Goal: Book appointment/travel/reservation

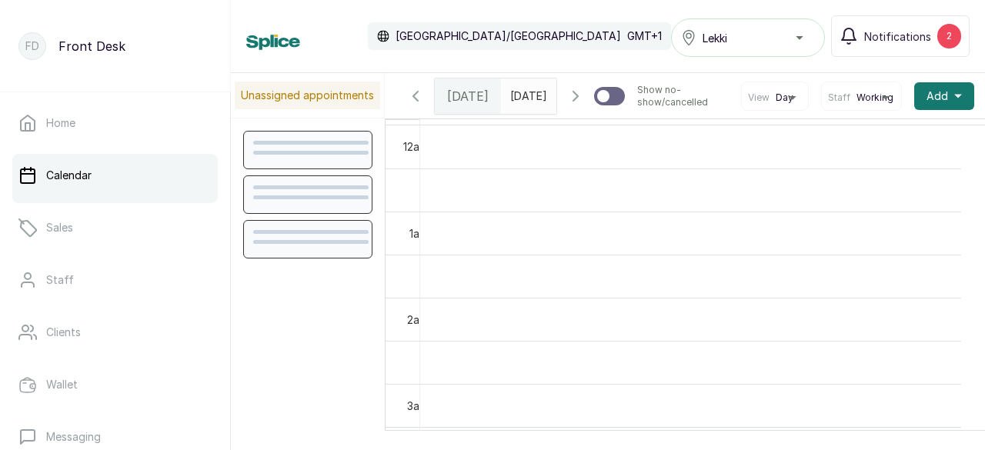
scroll to position [519, 0]
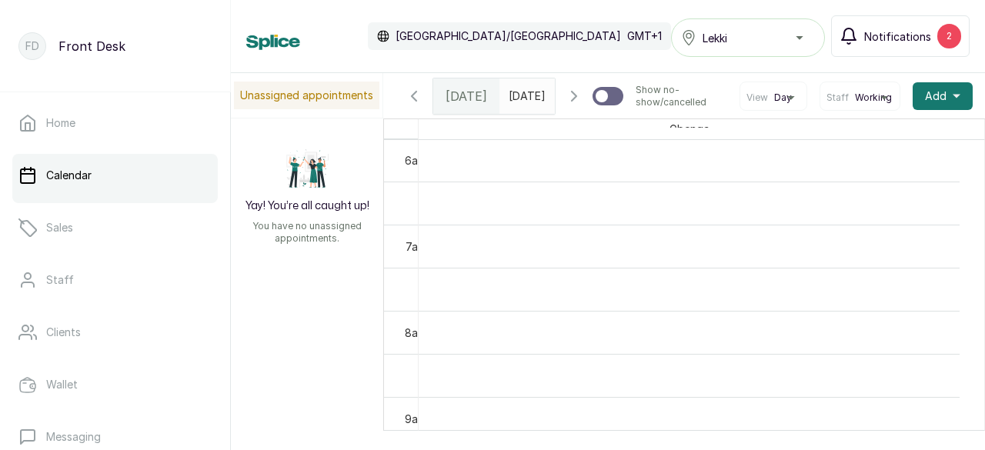
click at [909, 35] on span "Notifications" at bounding box center [897, 36] width 67 height 16
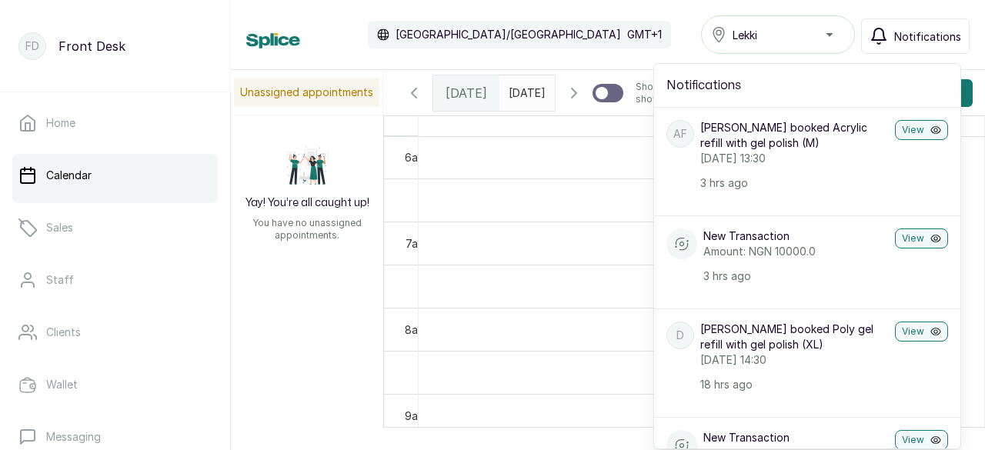
click at [612, 35] on div "Calendar [GEOGRAPHIC_DATA]/[GEOGRAPHIC_DATA] GMT+1 Lekki Notifications Notifica…" at bounding box center [607, 34] width 723 height 38
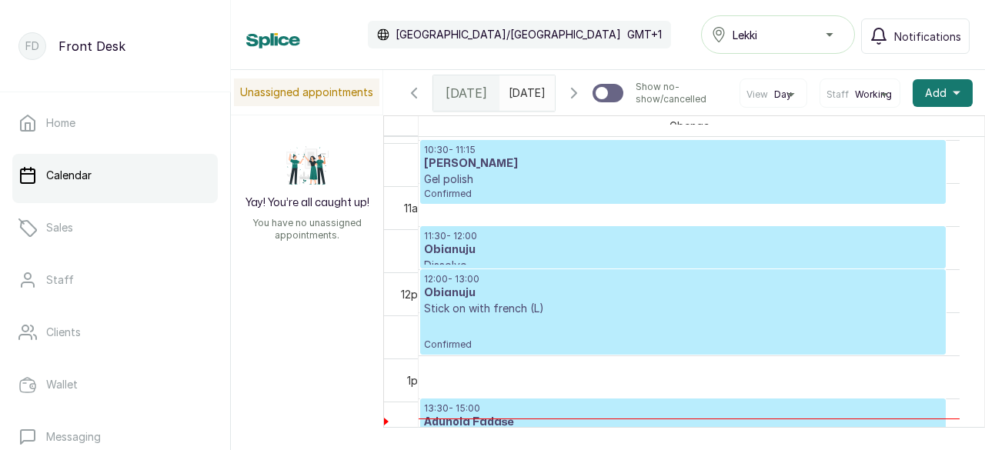
scroll to position [902, 0]
click at [677, 258] on h3 "Obianuju" at bounding box center [683, 249] width 518 height 15
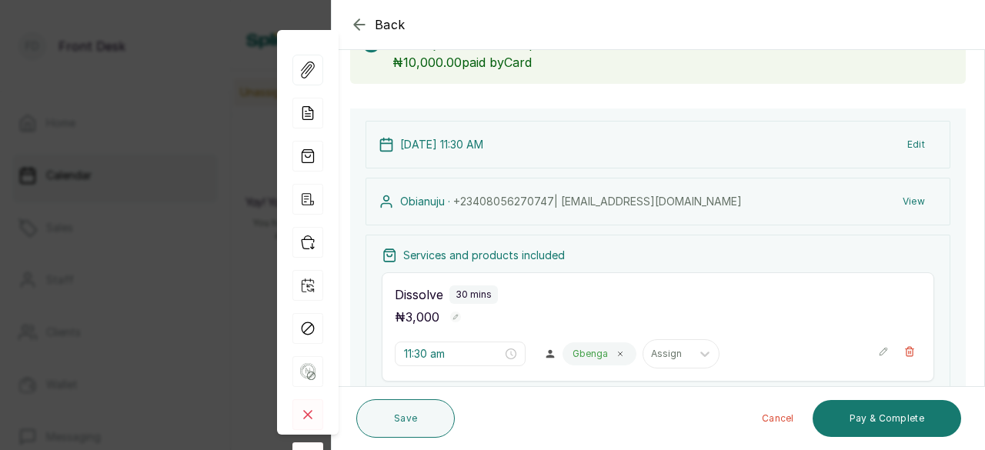
scroll to position [108, 0]
click at [357, 22] on icon "button" at bounding box center [359, 24] width 18 height 18
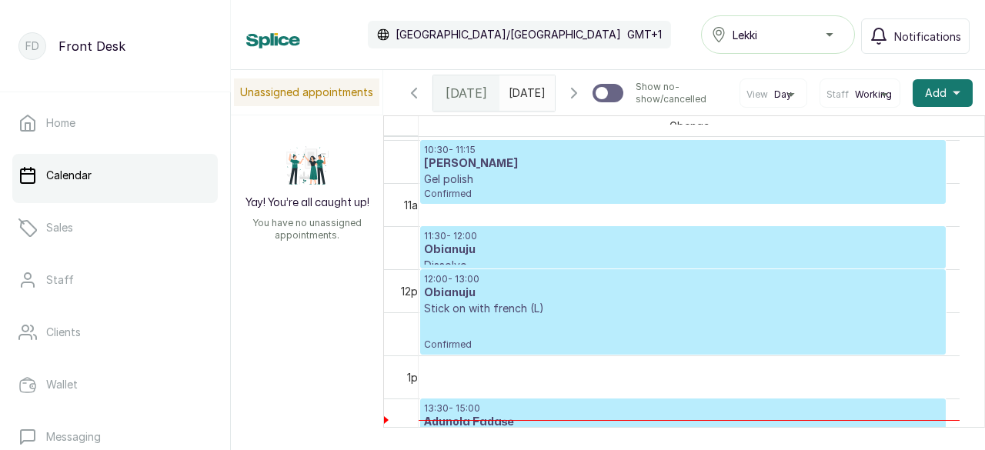
click at [671, 301] on h3 "Obianuju" at bounding box center [683, 292] width 518 height 15
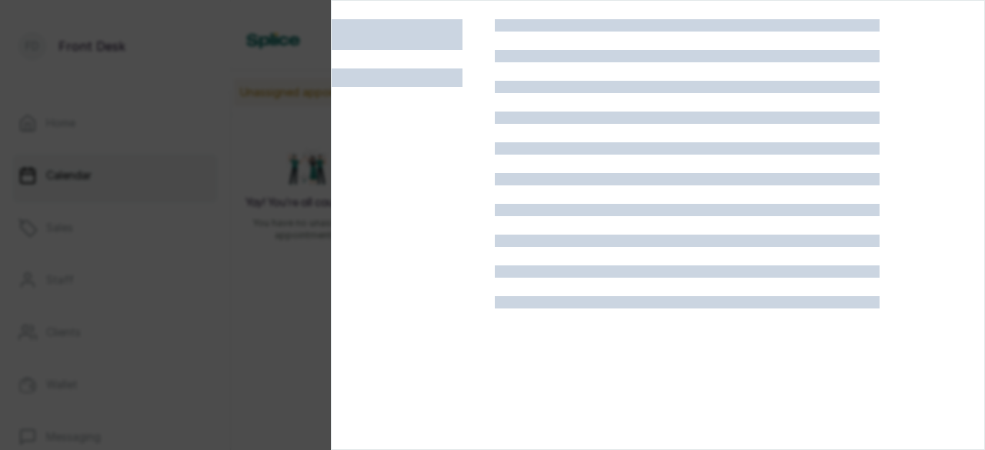
click at [671, 329] on div at bounding box center [687, 244] width 385 height 450
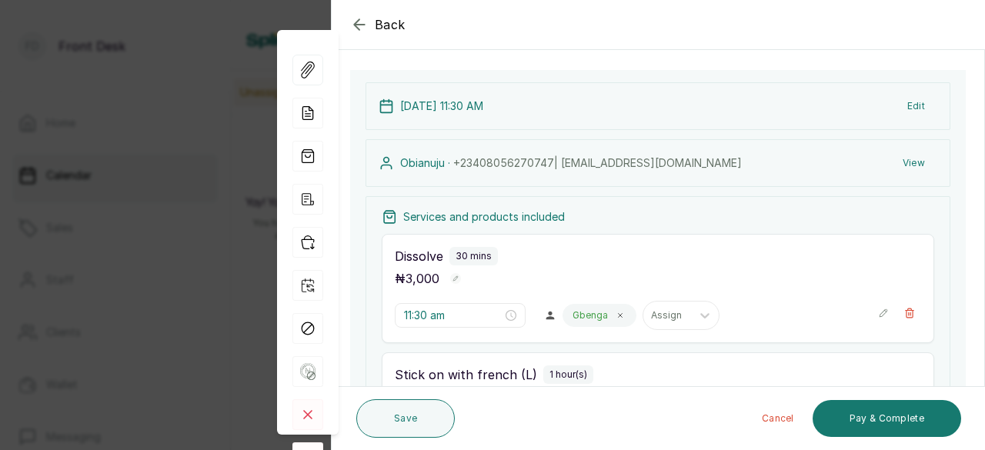
scroll to position [0, 0]
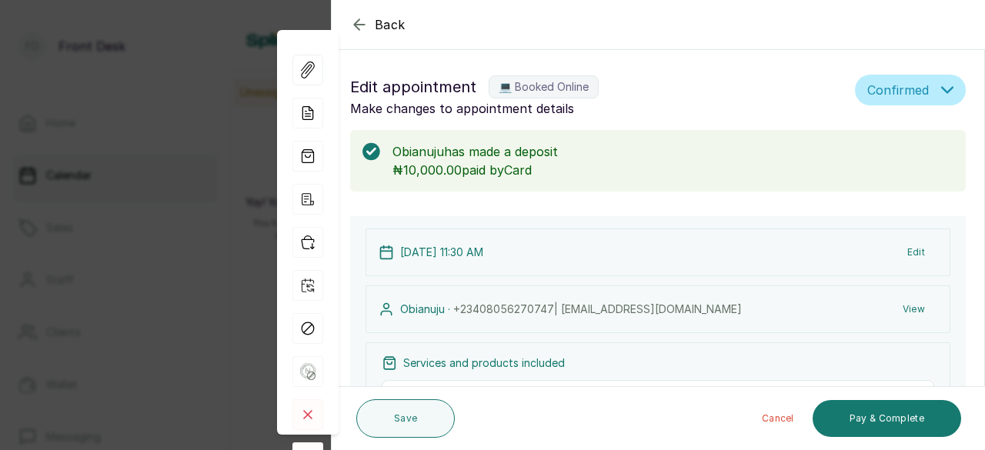
click at [353, 20] on icon "button" at bounding box center [359, 24] width 18 height 18
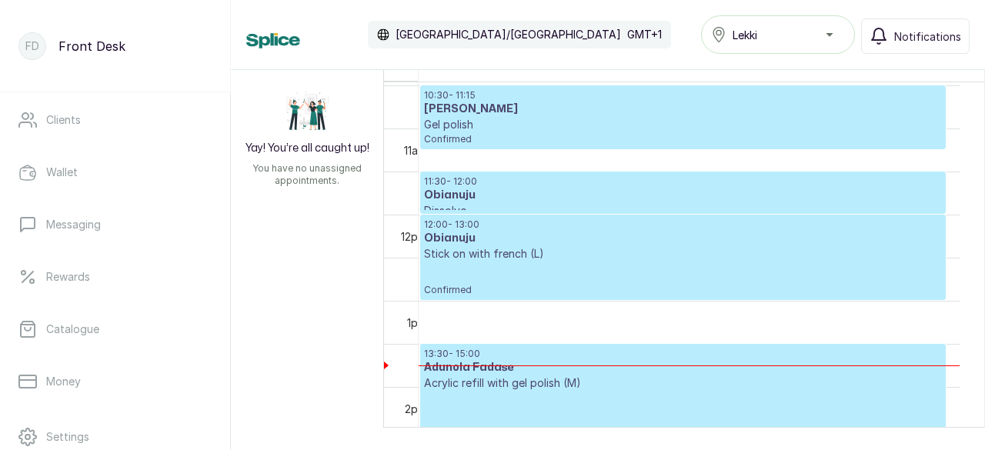
scroll to position [215, 0]
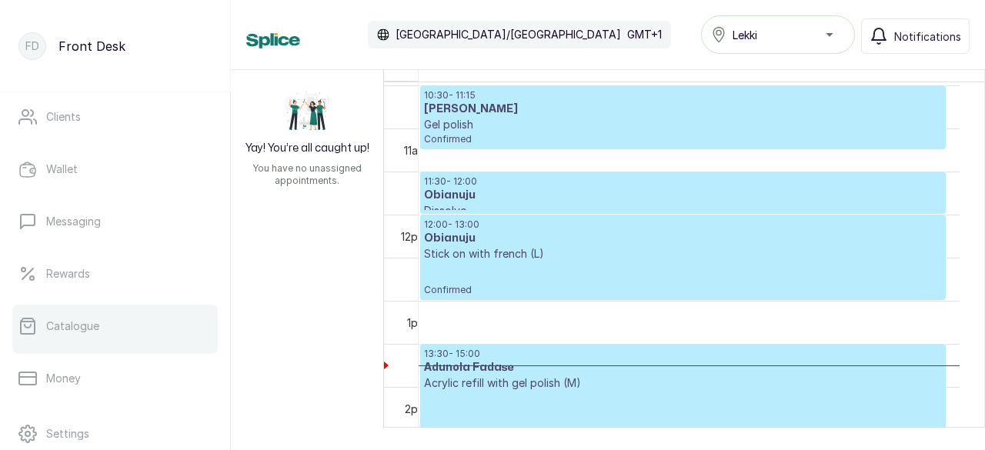
click at [101, 344] on link "Catalogue" at bounding box center [114, 326] width 205 height 43
